Goal: Transaction & Acquisition: Purchase product/service

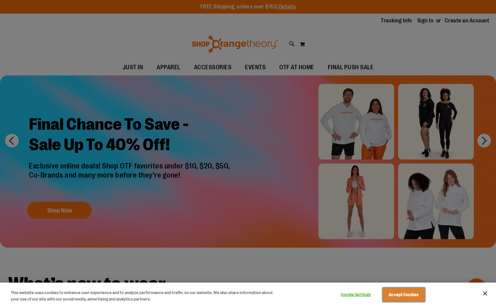
click at [392, 294] on button "Accept Cookies" at bounding box center [403, 295] width 42 height 14
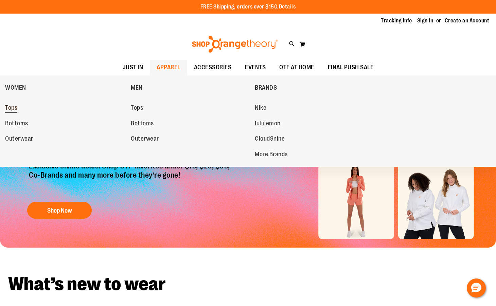
click at [15, 108] on span "Tops" at bounding box center [11, 108] width 12 height 8
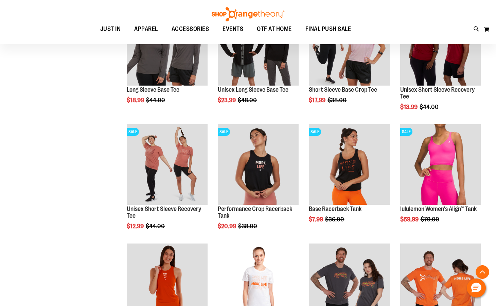
scroll to position [271, 0]
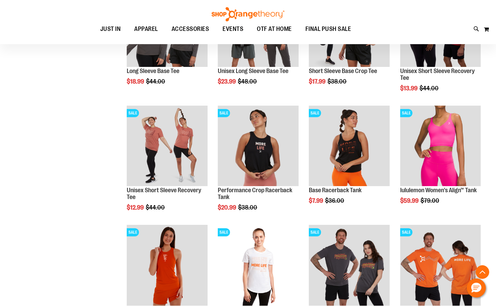
click at [373, 142] on img "product" at bounding box center [349, 146] width 80 height 80
